Goal: Register for event/course

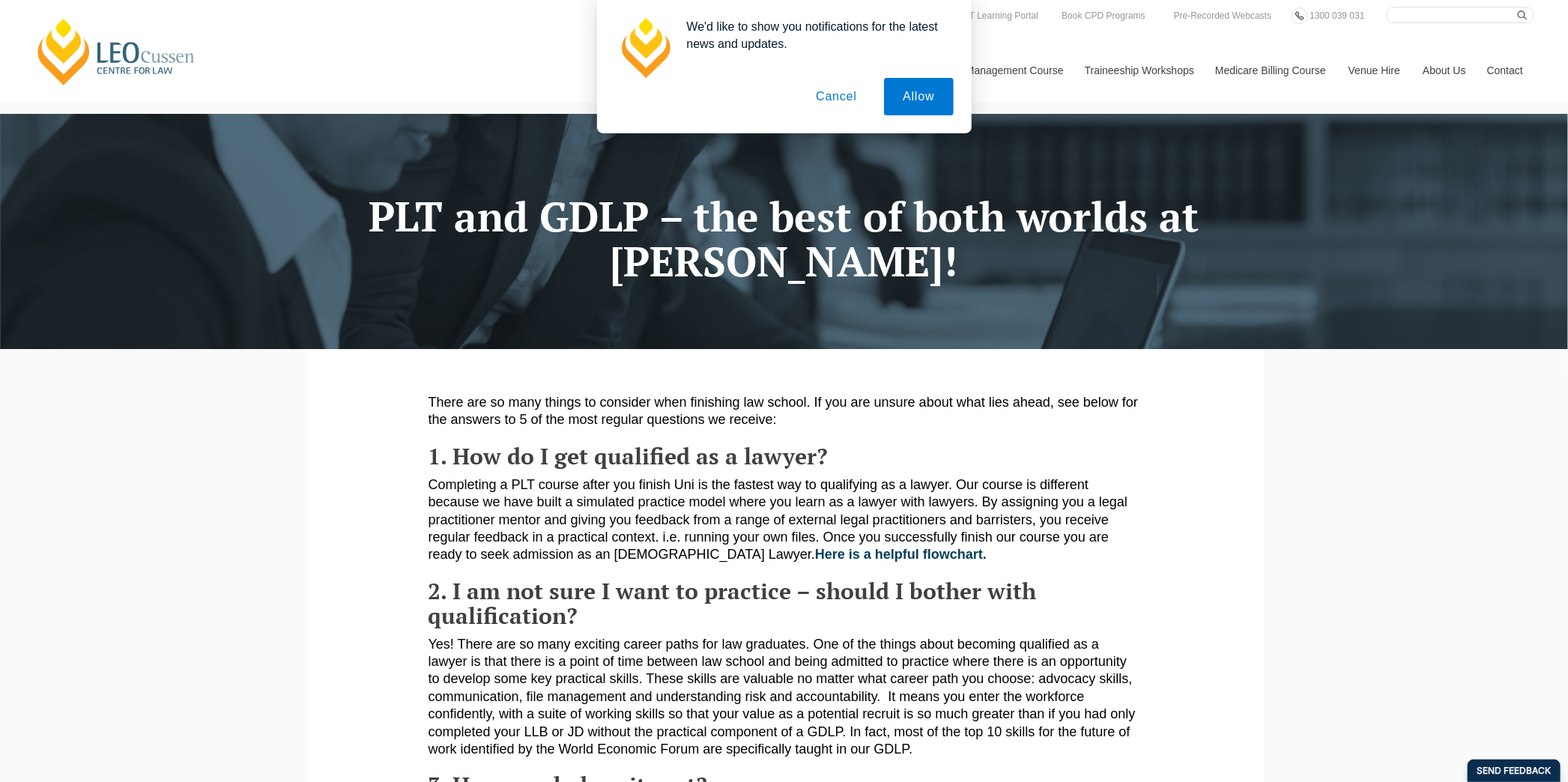
click at [836, 105] on button "Cancel" at bounding box center [836, 96] width 78 height 37
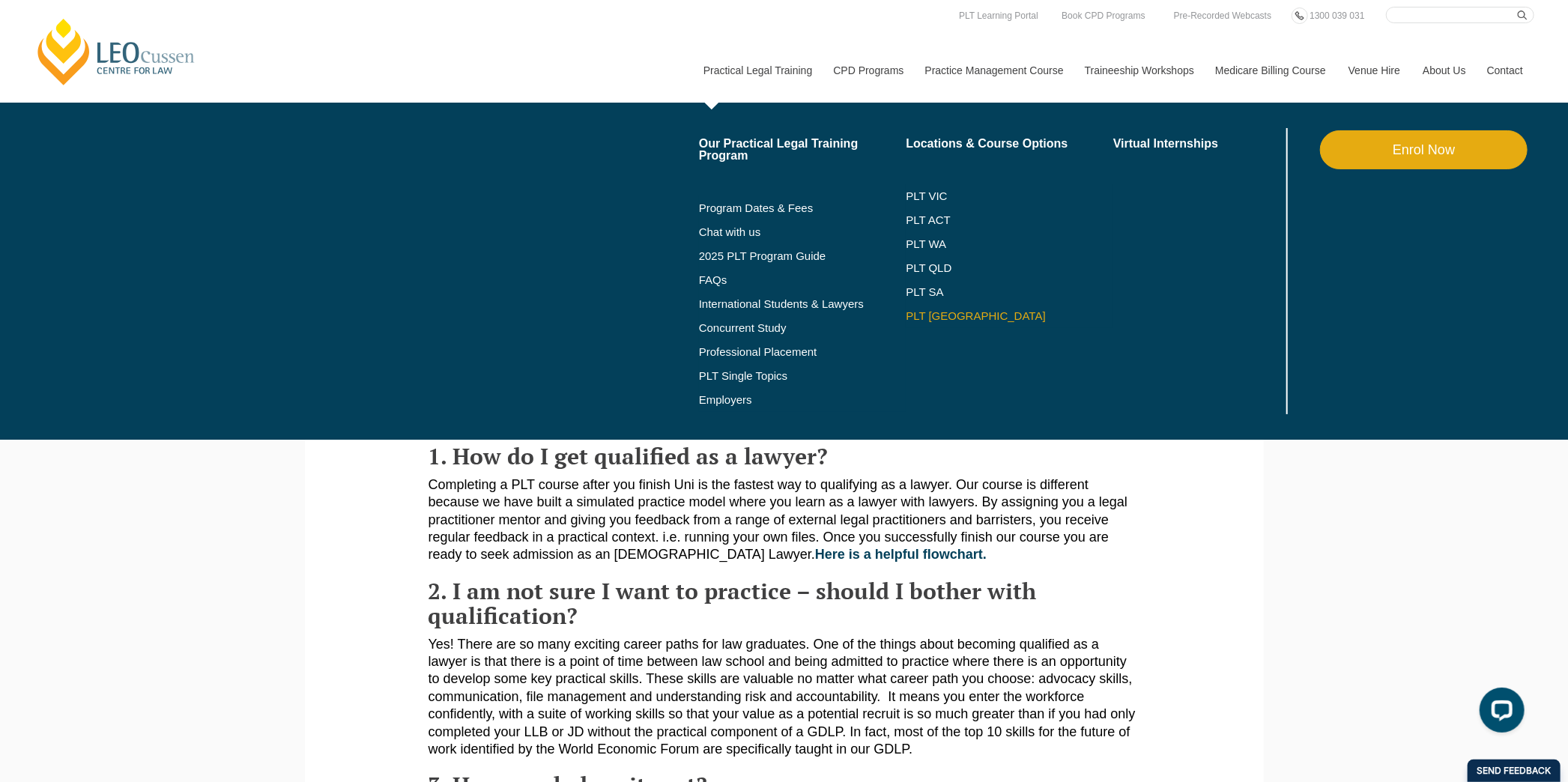
click at [946, 321] on link "PLT [GEOGRAPHIC_DATA]" at bounding box center [1010, 316] width 208 height 12
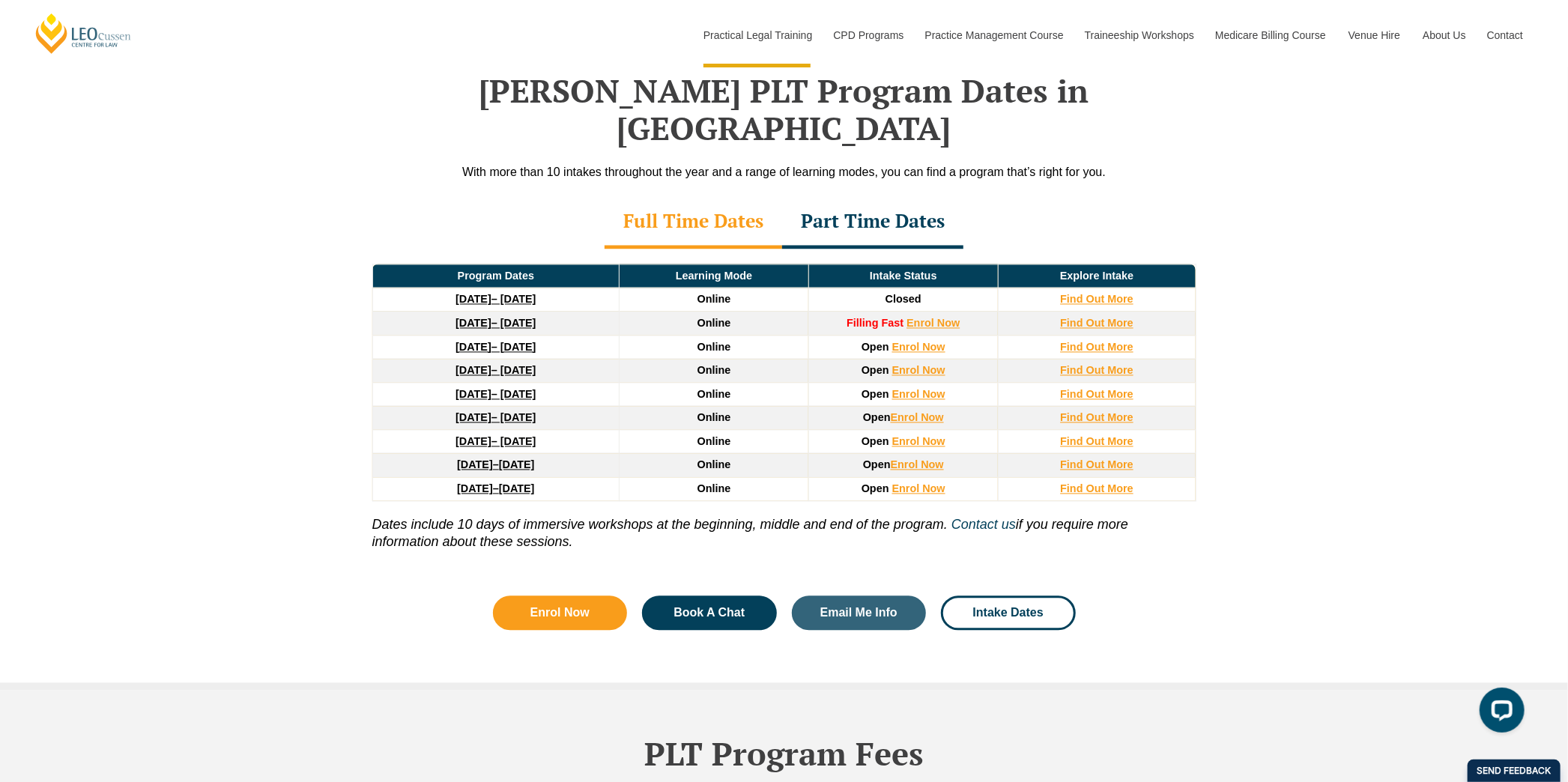
click at [700, 197] on div "Full Time Dates" at bounding box center [693, 223] width 178 height 52
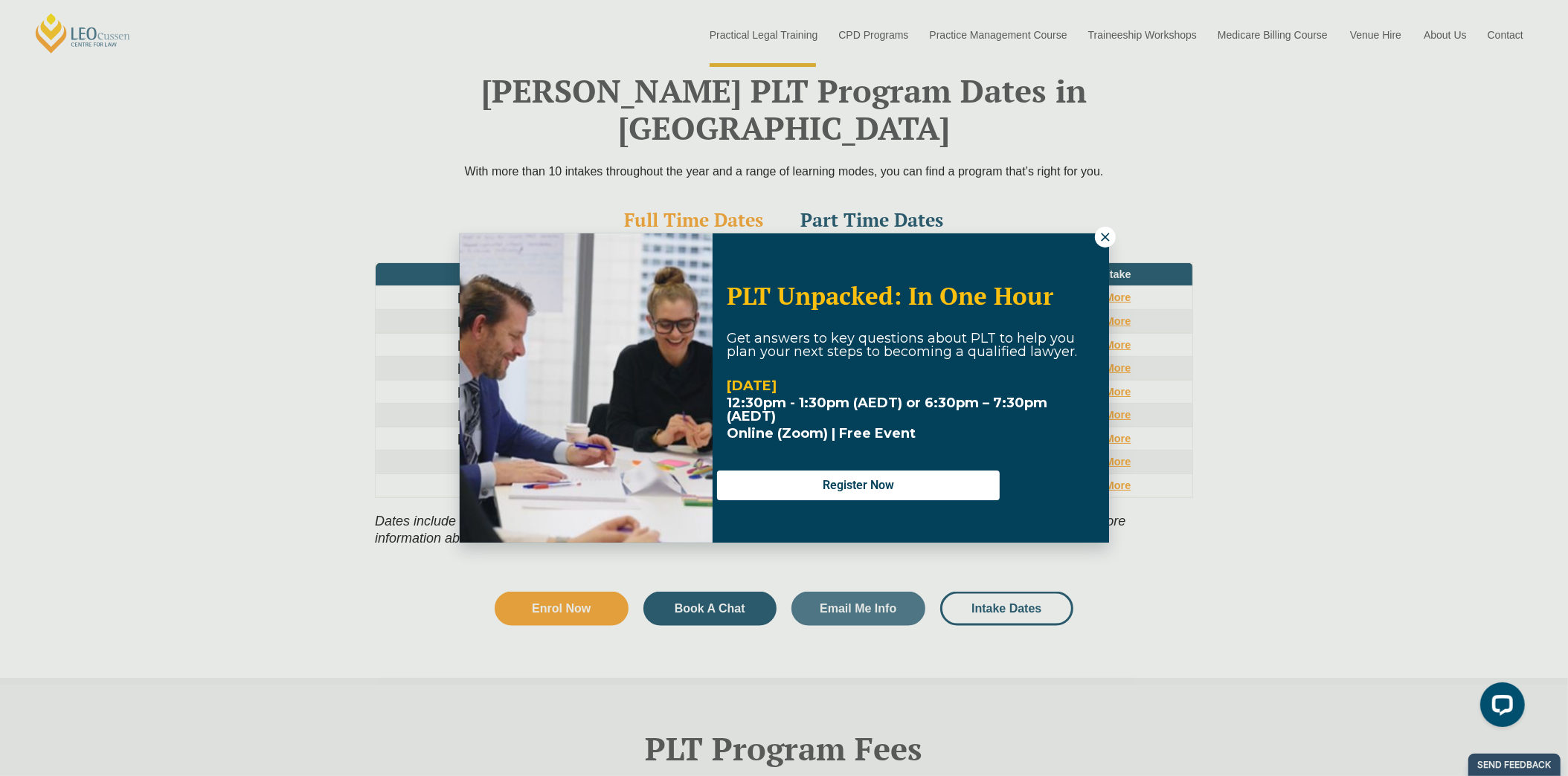
click at [1110, 238] on icon at bounding box center [1105, 237] width 14 height 14
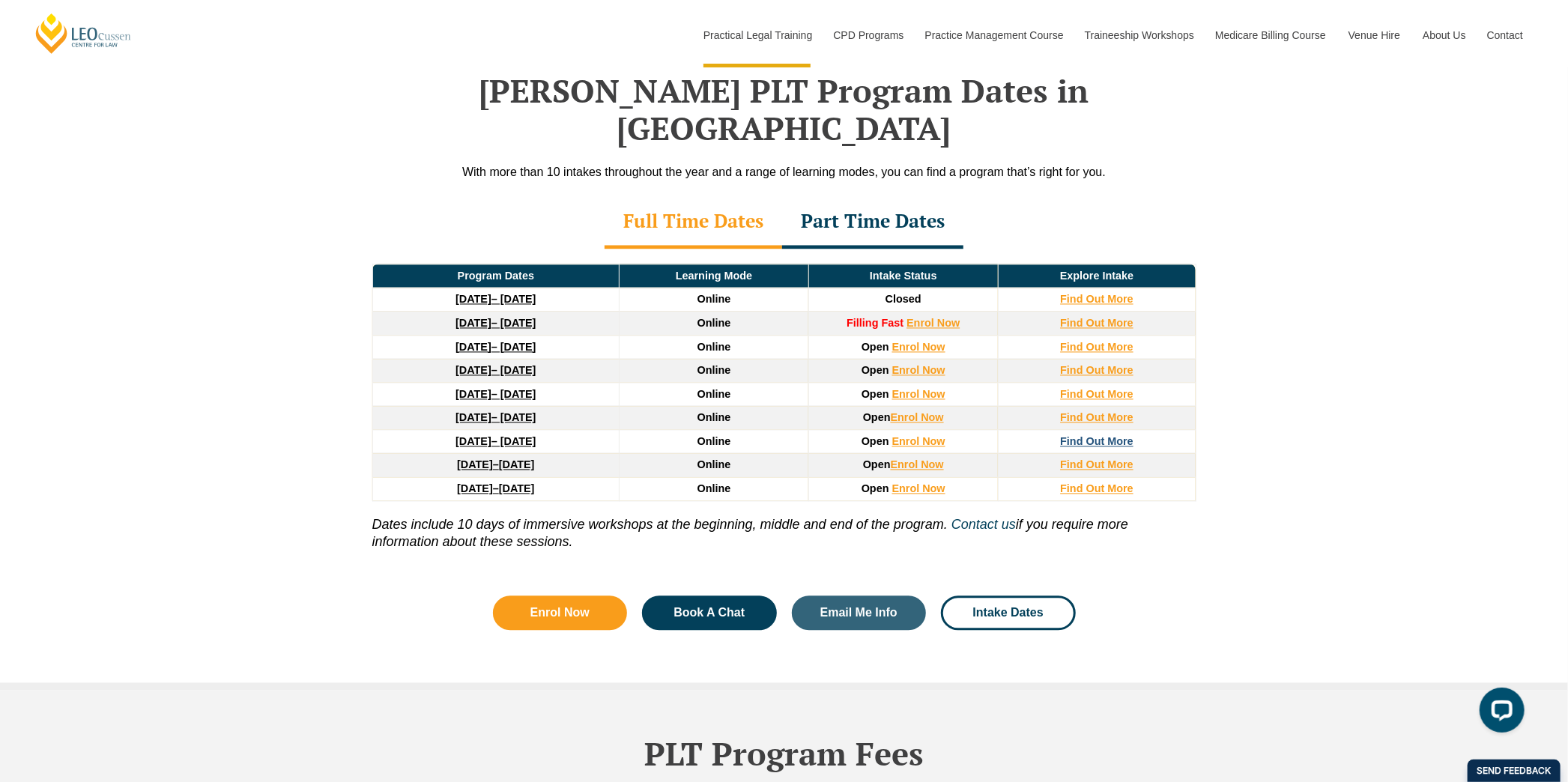
click at [1095, 436] on strong "Find Out More" at bounding box center [1096, 442] width 73 height 12
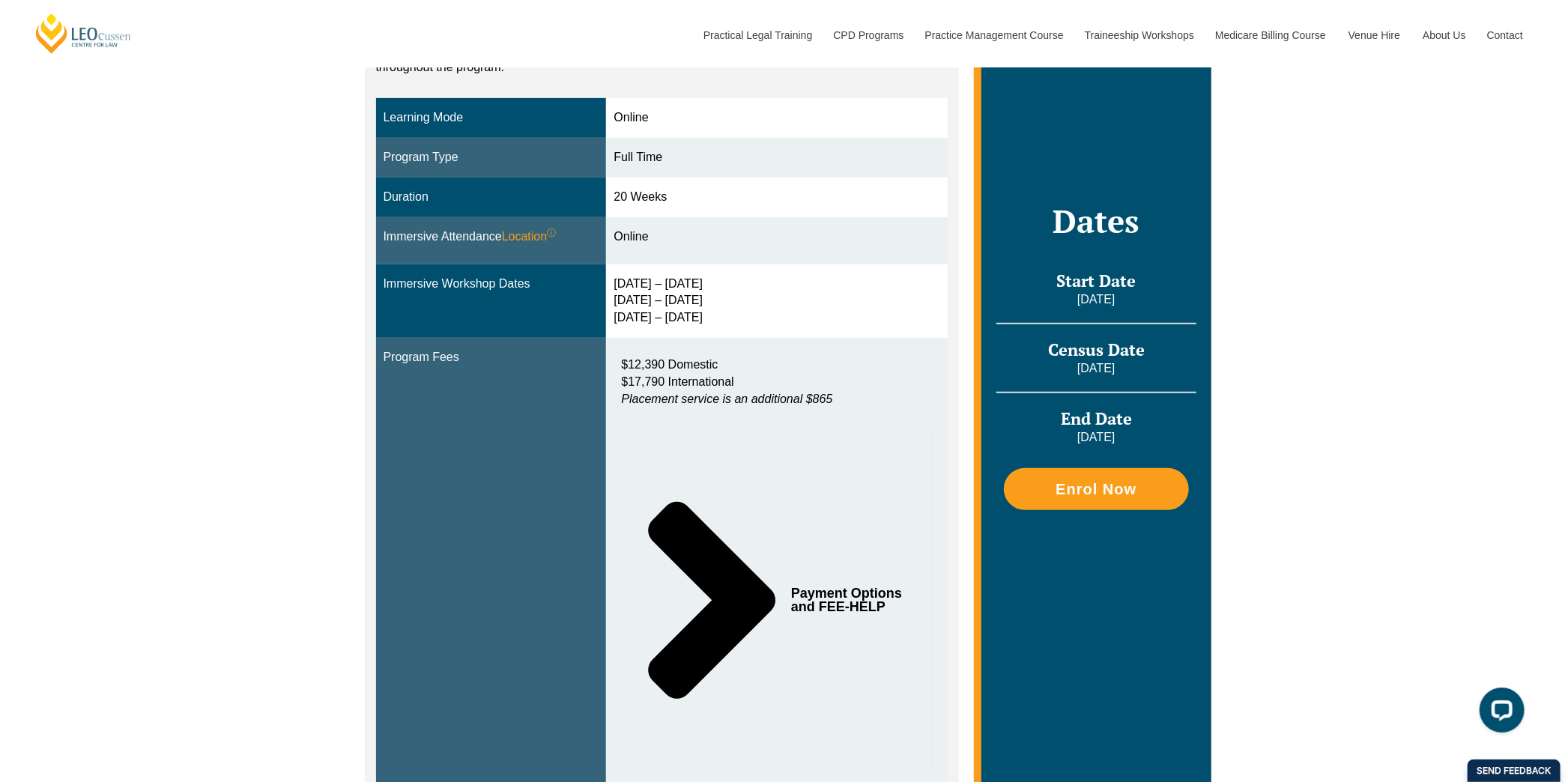
scroll to position [450, 0]
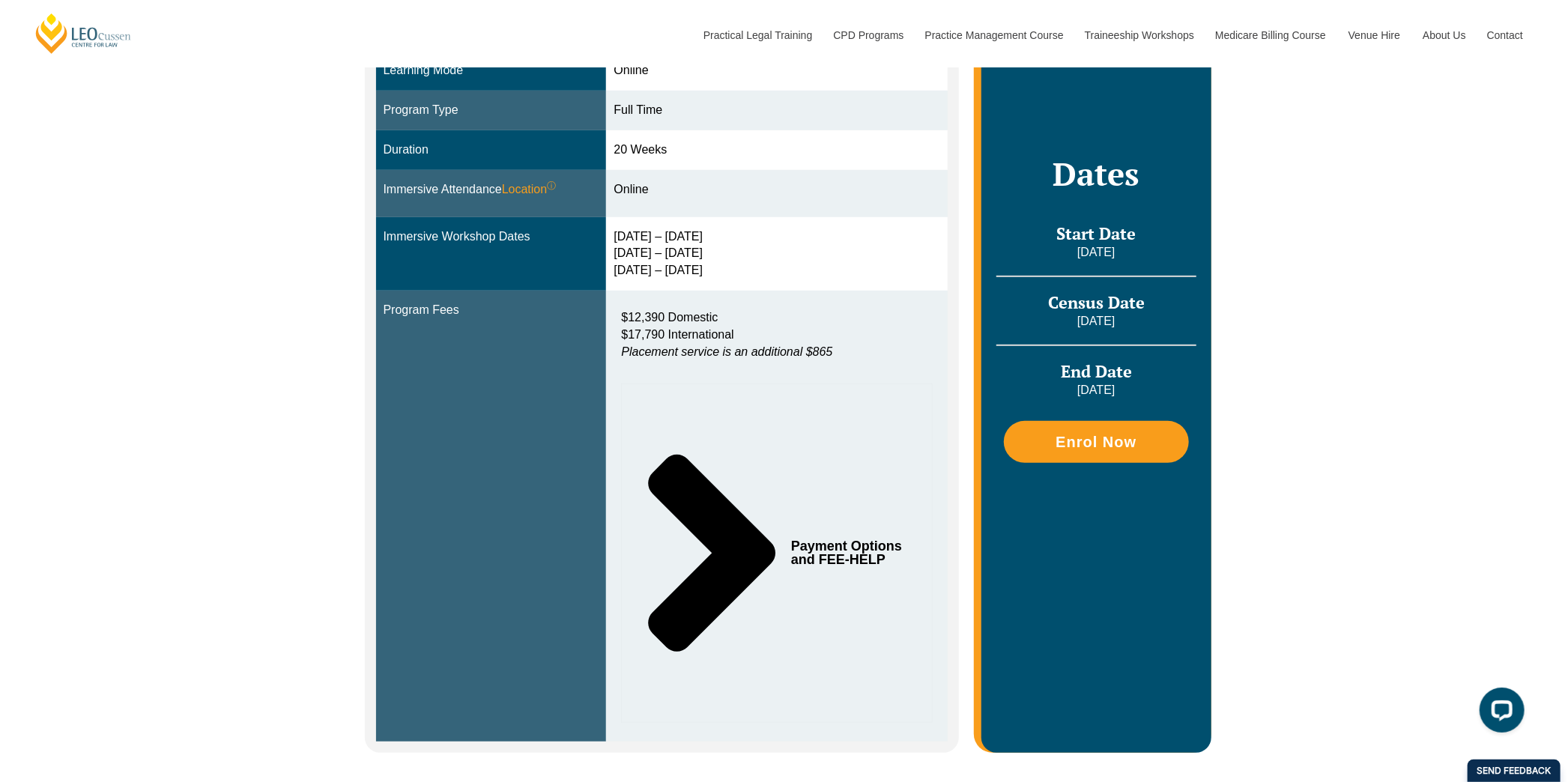
drag, startPoint x: 830, startPoint y: 538, endPoint x: 824, endPoint y: 543, distance: 7.8
drag, startPoint x: 824, startPoint y: 543, endPoint x: 820, endPoint y: 549, distance: 7.2
click at [820, 549] on span "Payment Options and FEE-HELP" at bounding box center [848, 553] width 115 height 27
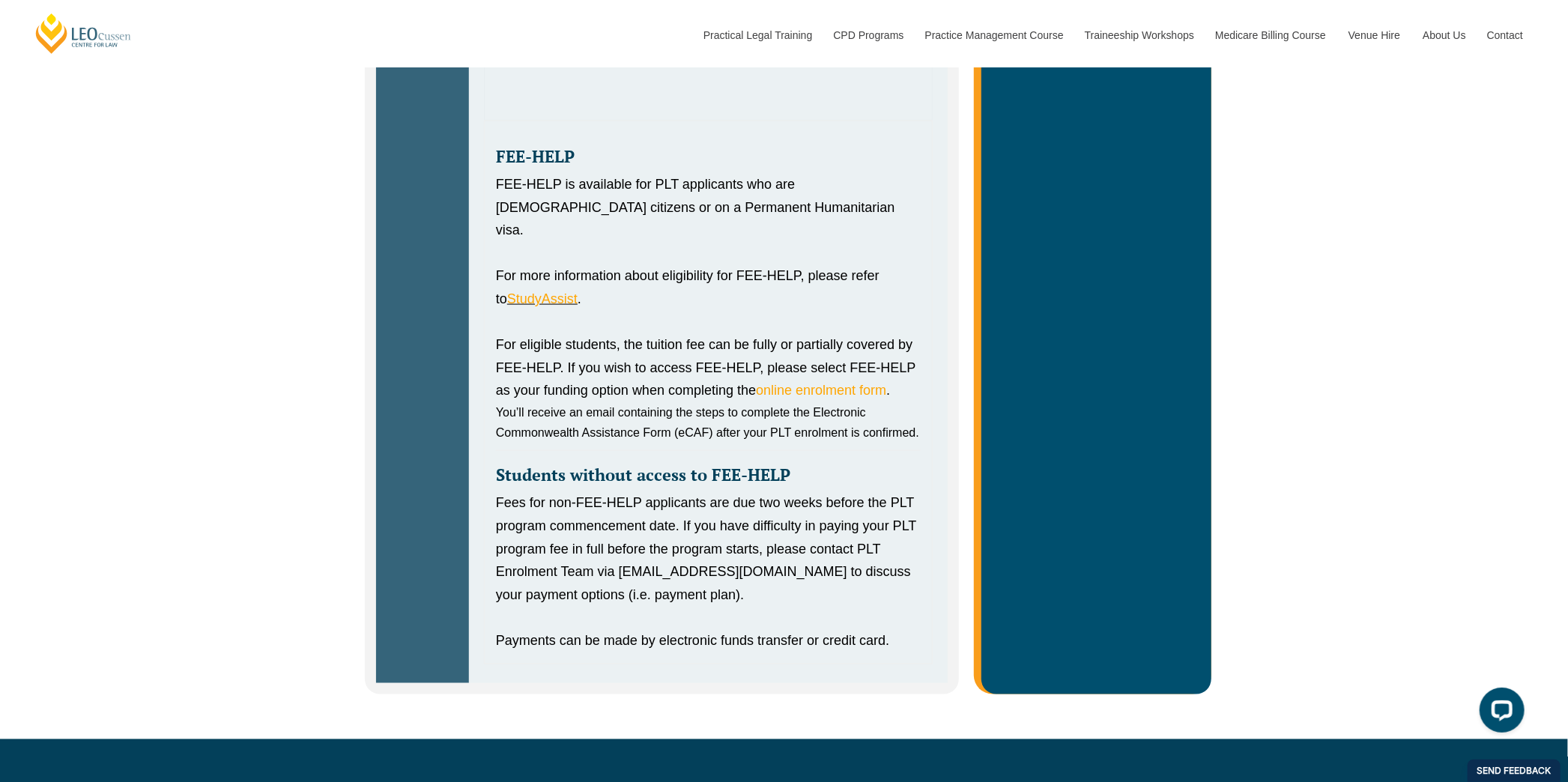
scroll to position [1349, 0]
